Goal: Task Accomplishment & Management: Manage account settings

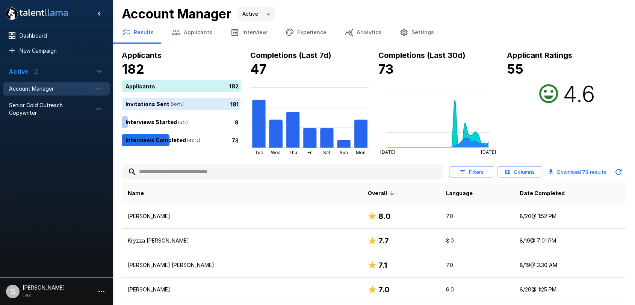
click at [201, 31] on button "Applicants" at bounding box center [192, 32] width 59 height 21
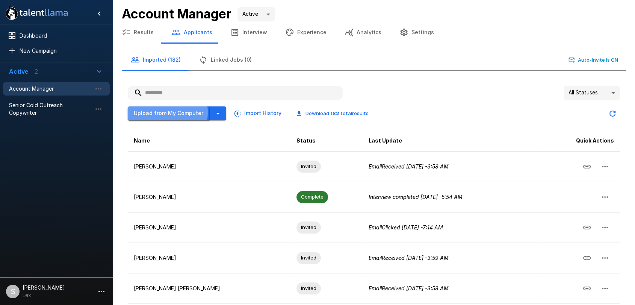
click at [161, 112] on button "Upload from My Computer" at bounding box center [169, 113] width 82 height 14
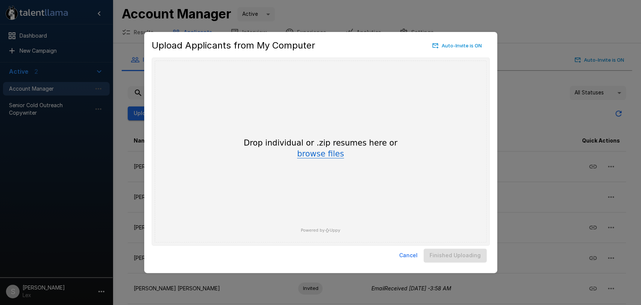
click at [321, 153] on button "browse files" at bounding box center [320, 154] width 47 height 8
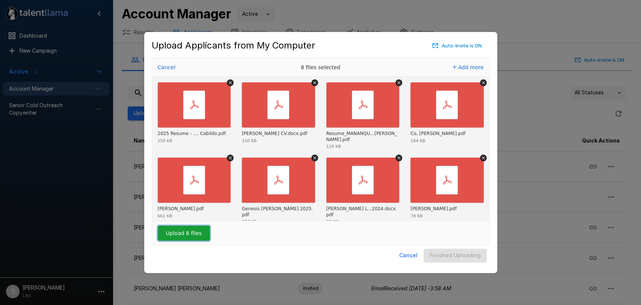
click at [176, 230] on button "Upload 8 files" at bounding box center [184, 232] width 52 height 15
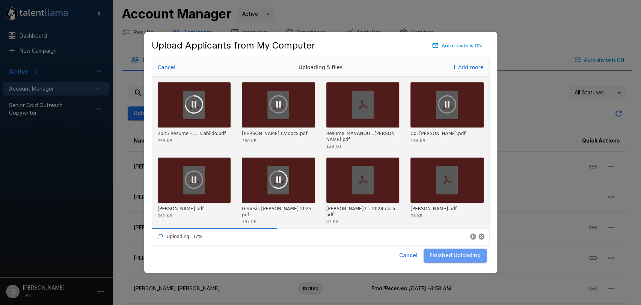
click at [466, 257] on button "Finished Uploading" at bounding box center [455, 255] width 63 height 14
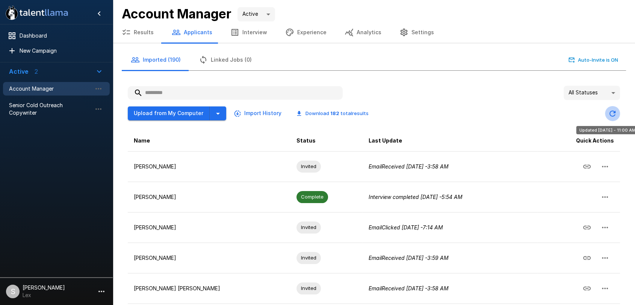
click at [609, 112] on icon "Updated Today - 11:00 AM" at bounding box center [612, 113] width 9 height 9
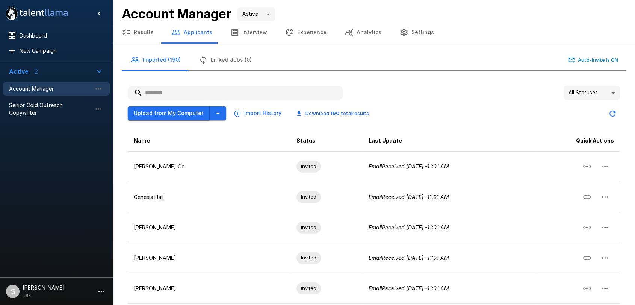
click at [155, 112] on button "Upload from My Computer" at bounding box center [169, 113] width 82 height 14
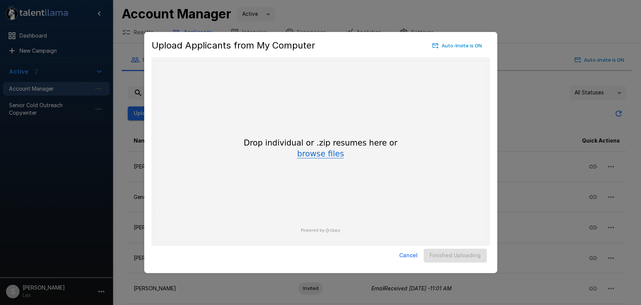
click at [313, 152] on button "browse files" at bounding box center [320, 154] width 47 height 8
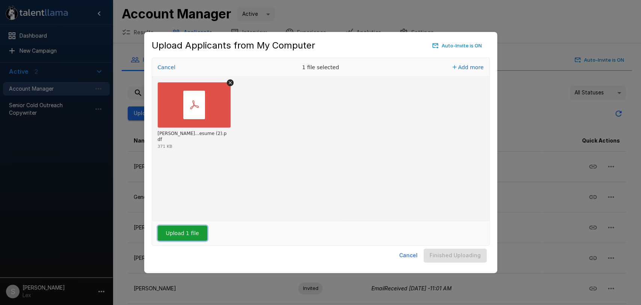
click at [188, 234] on button "Upload 1 file" at bounding box center [183, 232] width 50 height 15
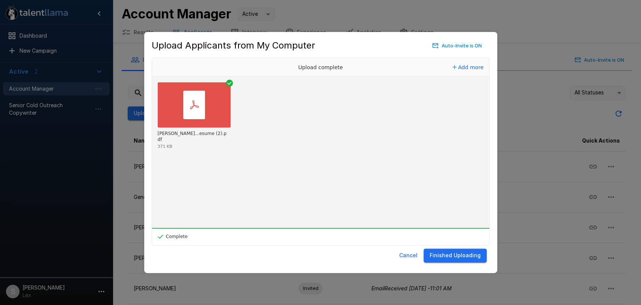
click at [442, 256] on button "Finished Uploading" at bounding box center [455, 255] width 63 height 14
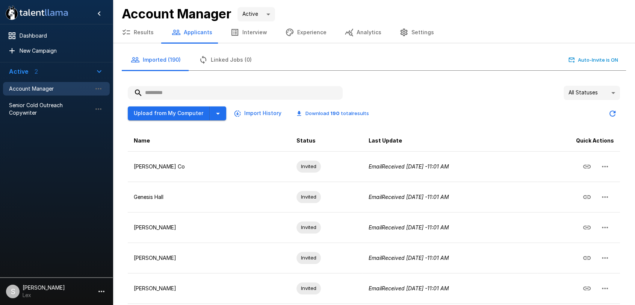
click at [138, 32] on button "Results" at bounding box center [138, 32] width 50 height 21
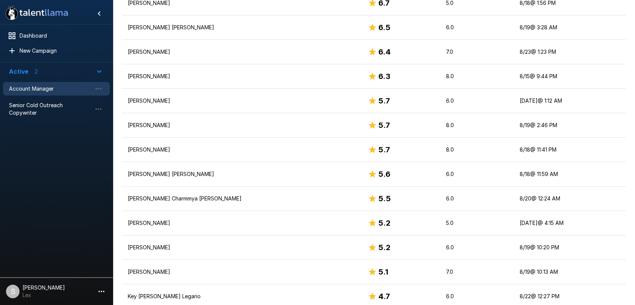
scroll to position [382, 0]
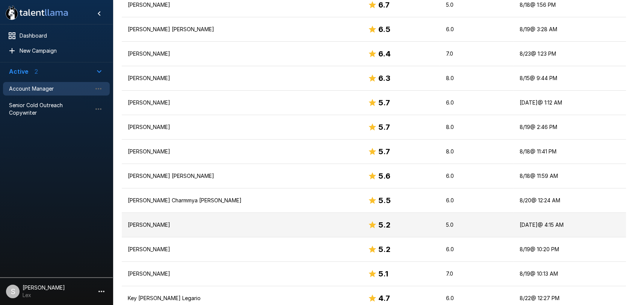
click at [144, 226] on p "[PERSON_NAME]" at bounding box center [242, 225] width 228 height 8
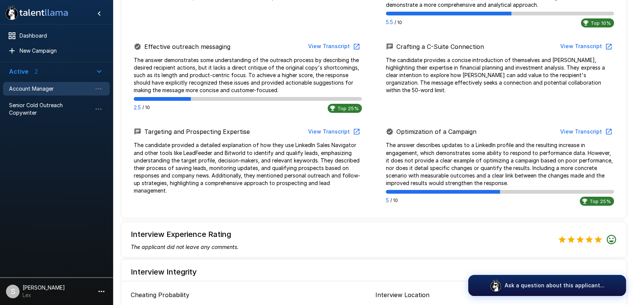
scroll to position [649, 0]
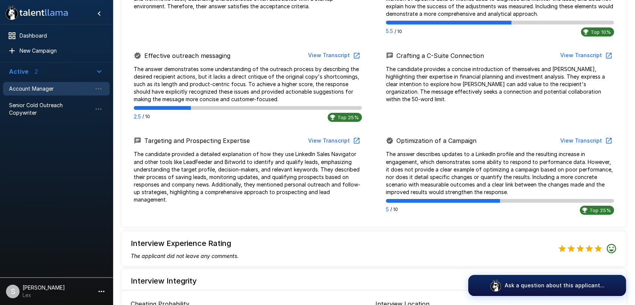
drag, startPoint x: 486, startPoint y: 199, endPoint x: 541, endPoint y: 200, distance: 55.2
click at [541, 200] on span at bounding box center [500, 201] width 228 height 4
